Goal: Communication & Community: Answer question/provide support

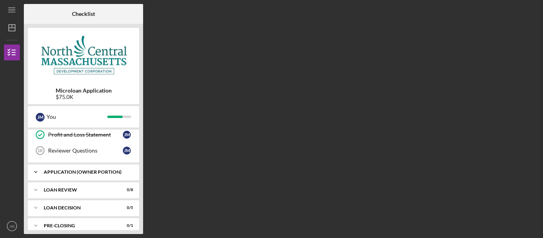
scroll to position [198, 0]
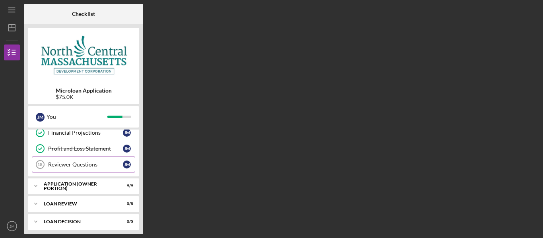
click at [90, 165] on div "Reviewer Questions" at bounding box center [85, 164] width 75 height 6
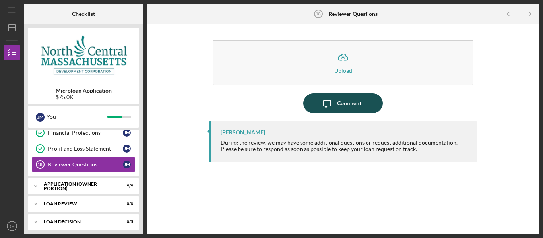
click at [338, 103] on div "Comment" at bounding box center [349, 103] width 24 height 20
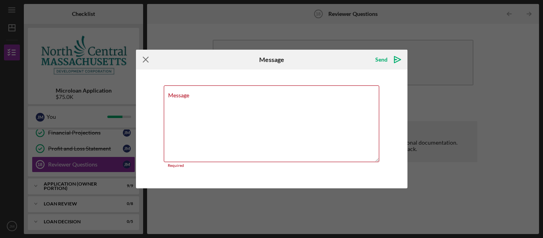
click at [145, 62] on icon "Icon/Menu Close" at bounding box center [146, 60] width 20 height 20
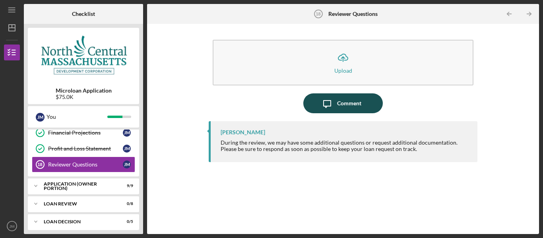
click at [340, 105] on div "Comment" at bounding box center [349, 103] width 24 height 20
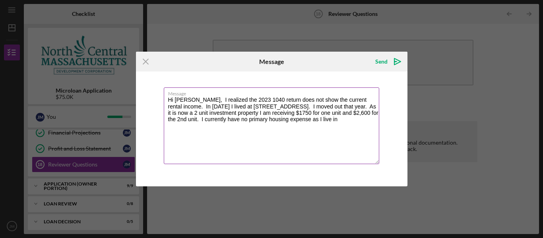
click at [336, 106] on textarea "Hi [PERSON_NAME], I realized the 2023 1040 return does not show the current ren…" at bounding box center [271, 125] width 215 height 77
click at [218, 114] on textarea "Hi [PERSON_NAME], I realized the 2023 1040 return does not show the current ren…" at bounding box center [271, 125] width 215 height 77
drag, startPoint x: 303, startPoint y: 120, endPoint x: 167, endPoint y: 124, distance: 136.3
click at [167, 124] on textarea "Hi [PERSON_NAME], I realized the 2023 1040 return does not show the current ren…" at bounding box center [271, 125] width 215 height 77
click at [177, 120] on textarea "Hi [PERSON_NAME], I realized the 2023 1040 return does not show the current ren…" at bounding box center [271, 125] width 215 height 77
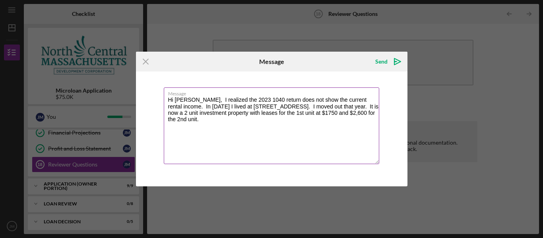
click at [377, 112] on textarea "Hi [PERSON_NAME], I realized the 2023 1040 return does not show the current ren…" at bounding box center [271, 125] width 215 height 77
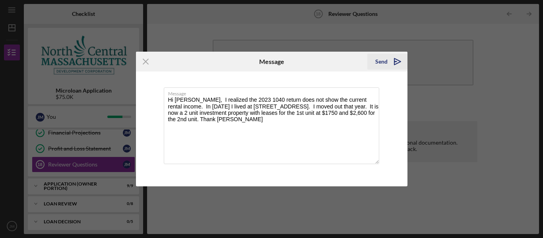
type textarea "Hi [PERSON_NAME], I realized the 2023 1040 return does not show the current ren…"
click at [395, 61] on icon "Icon/icon-invite-send" at bounding box center [397, 62] width 20 height 20
